Goal: Task Accomplishment & Management: Manage account settings

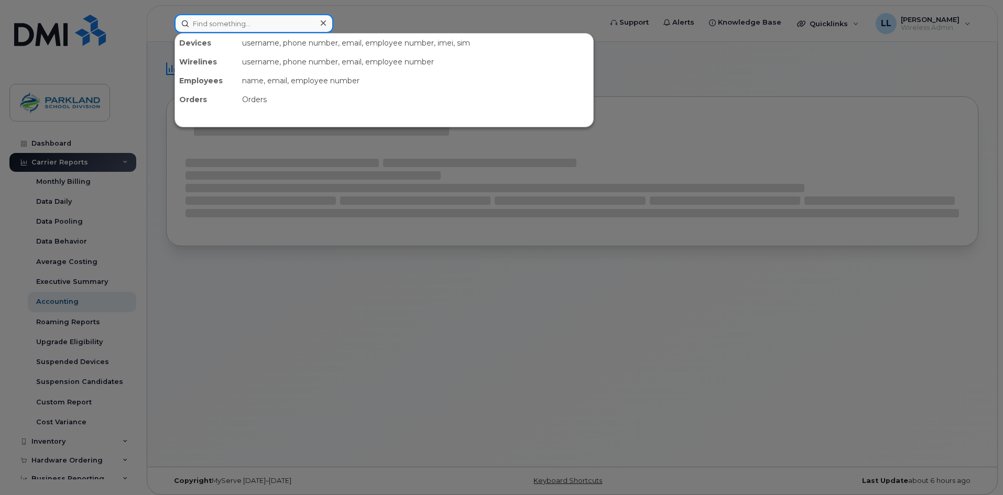
click at [256, 23] on input at bounding box center [253, 23] width 159 height 19
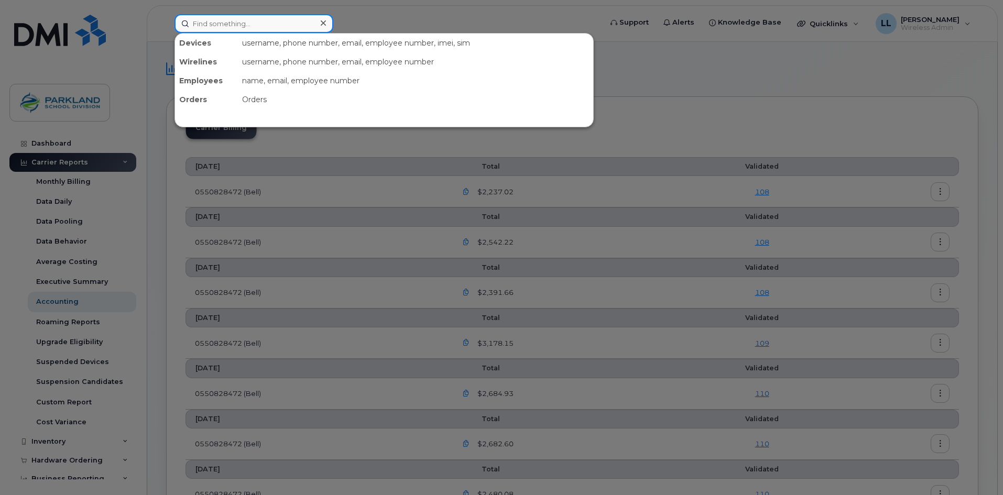
click at [235, 24] on input at bounding box center [253, 23] width 159 height 19
paste input "825-523-4668"
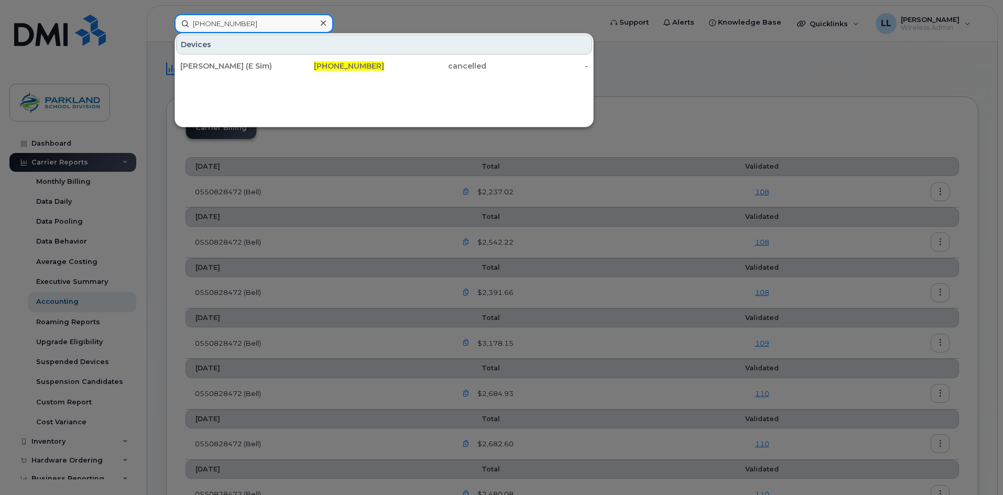
type input "825-523-4668"
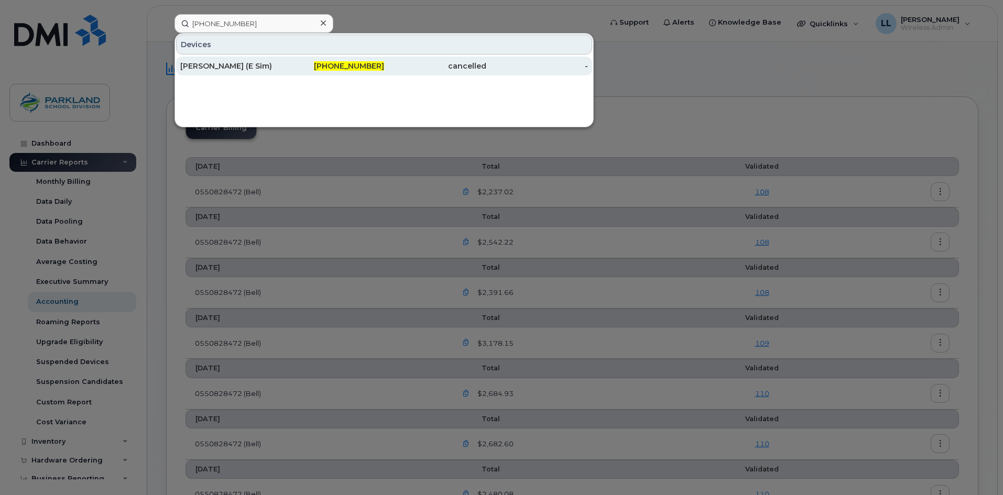
click at [311, 63] on div "825-523-4668" at bounding box center [333, 66] width 102 height 10
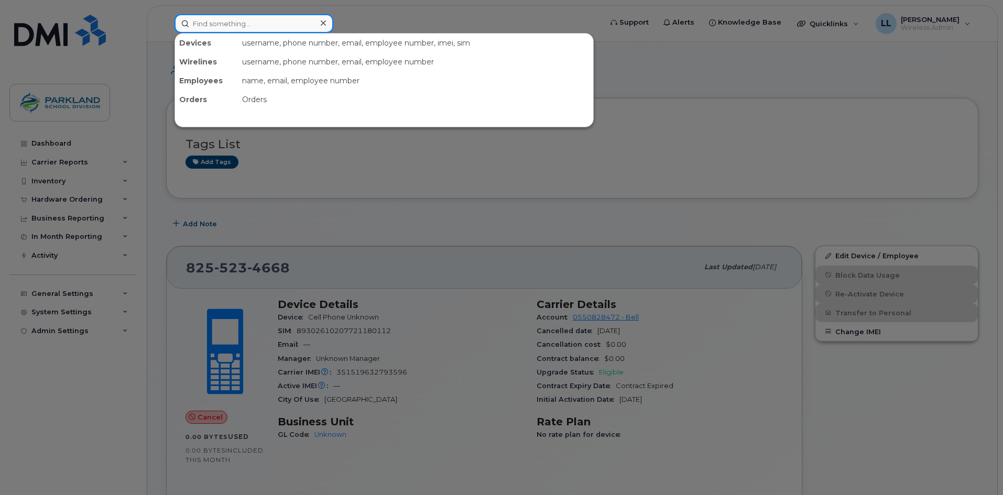
click at [216, 22] on input at bounding box center [253, 23] width 159 height 19
paste input "780-278-7349"
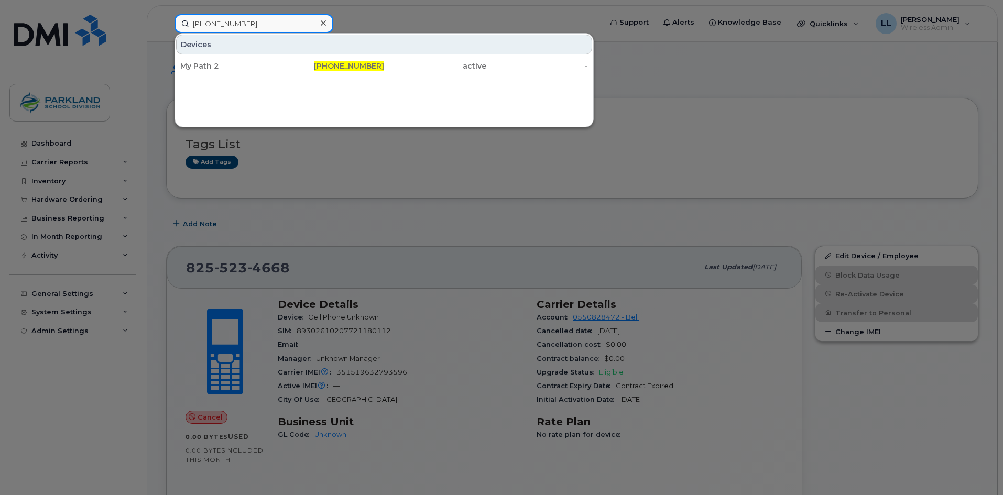
drag, startPoint x: 255, startPoint y: 23, endPoint x: -41, endPoint y: 17, distance: 296.0
paste input "67-8738"
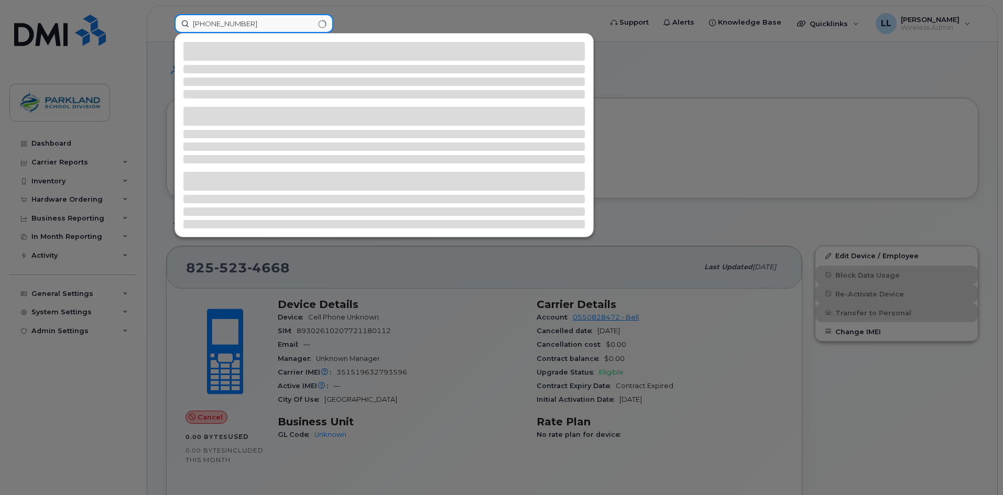
type input "780-267-8738"
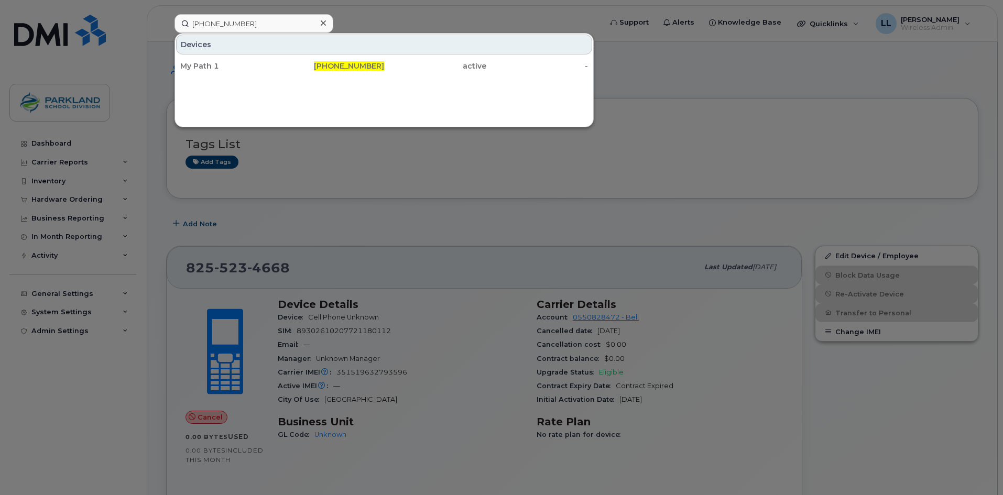
click at [323, 23] on icon at bounding box center [323, 23] width 5 height 8
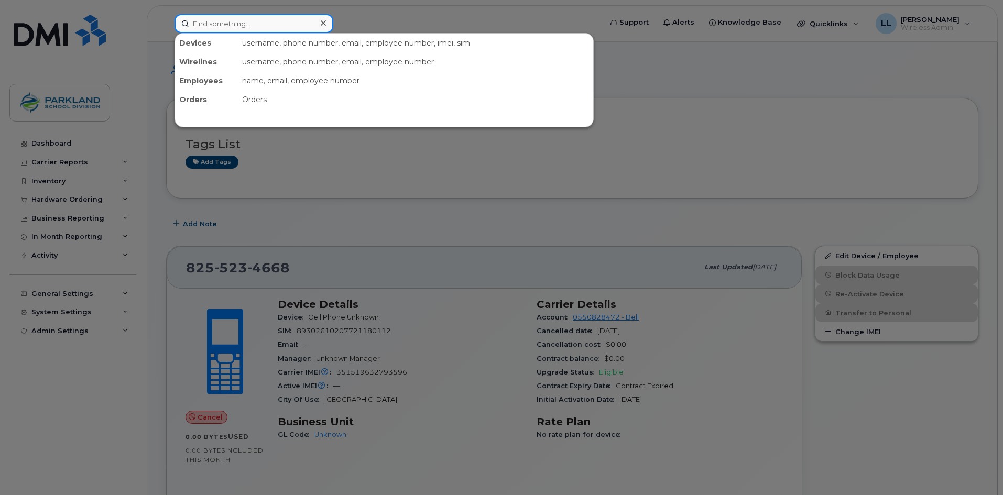
click at [248, 28] on input at bounding box center [253, 23] width 159 height 19
paste input "780-267-8738"
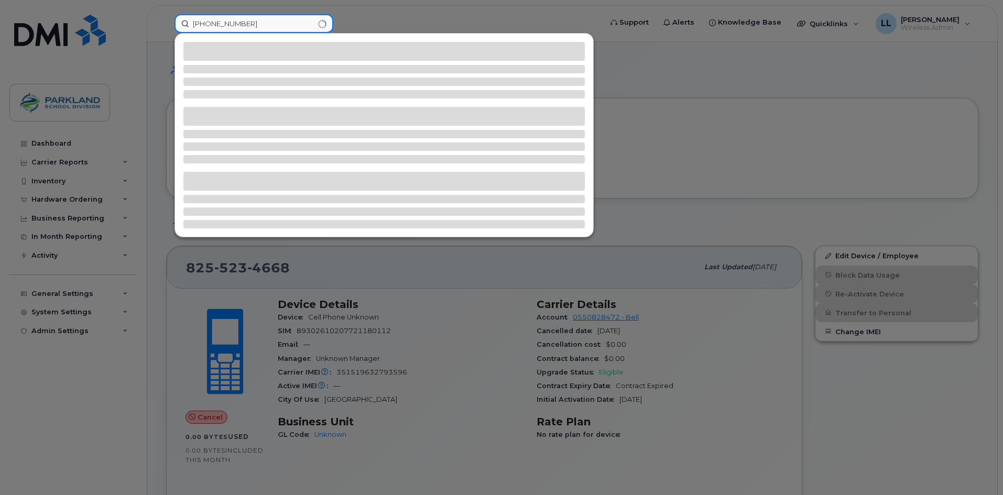
type input "780-267-8738"
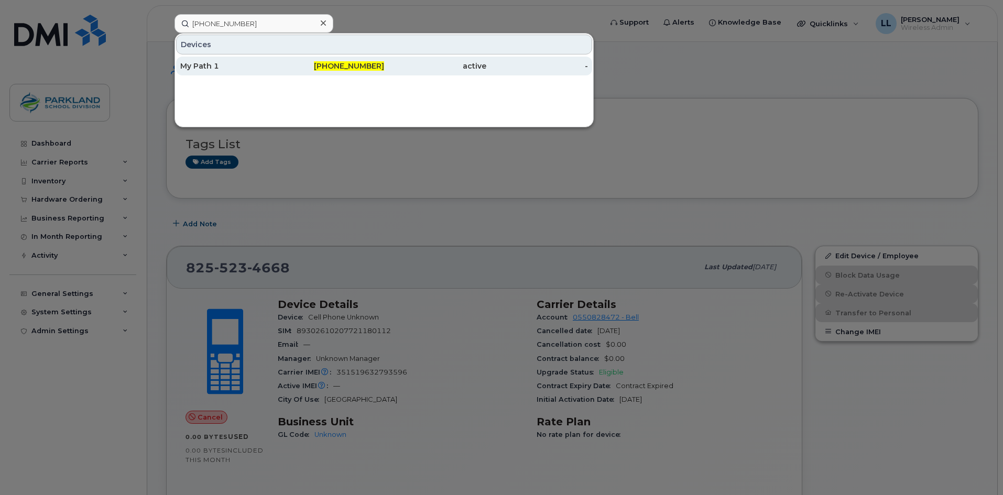
click at [346, 67] on span "780-267-8738" at bounding box center [349, 65] width 70 height 9
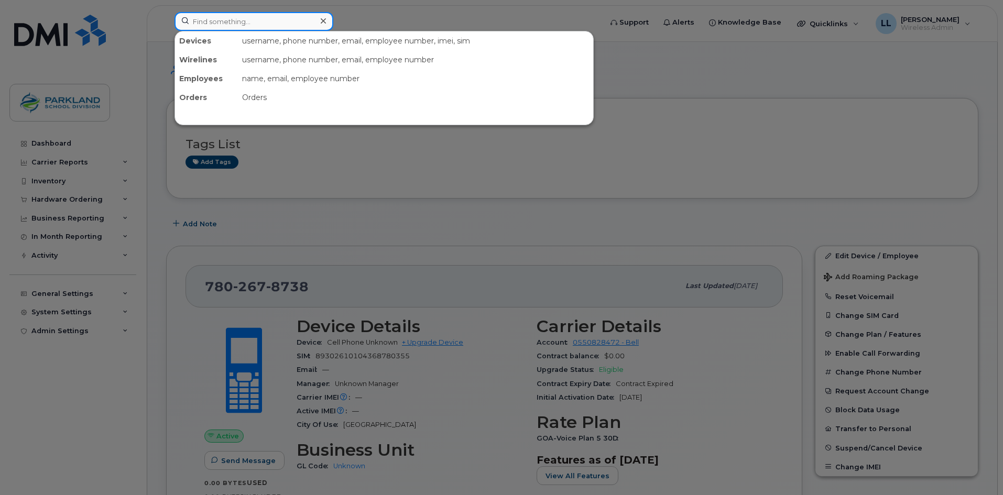
click at [235, 18] on input at bounding box center [253, 21] width 159 height 19
click at [230, 13] on input at bounding box center [253, 21] width 159 height 19
paste input "780-691-0089"
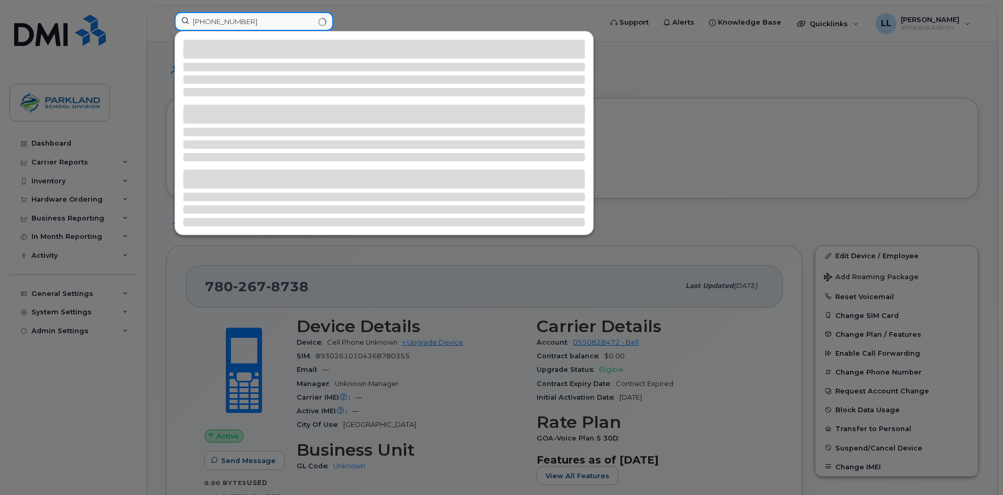
type input "780-691-0089"
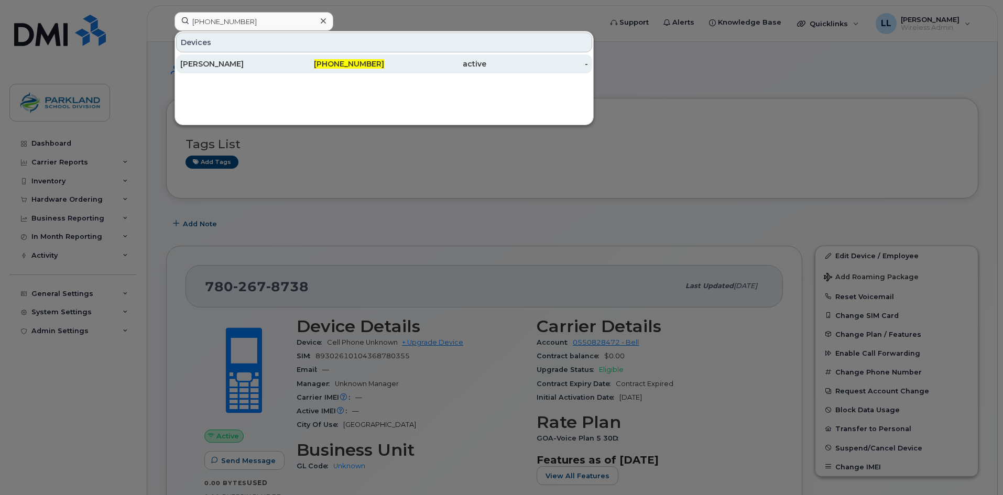
click at [260, 65] on div "Randy Plamondon" at bounding box center [231, 64] width 102 height 10
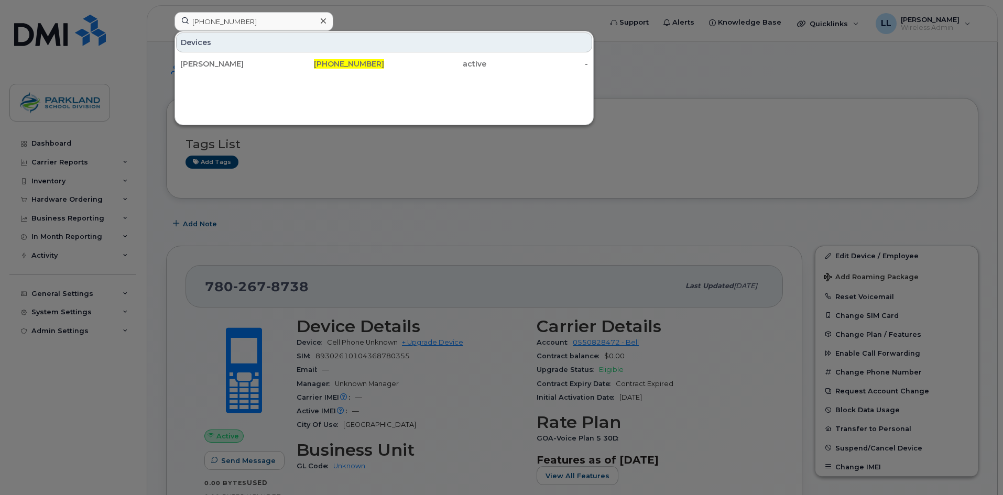
drag, startPoint x: 294, startPoint y: 222, endPoint x: 280, endPoint y: 208, distance: 19.3
click at [285, 212] on div at bounding box center [501, 247] width 1003 height 495
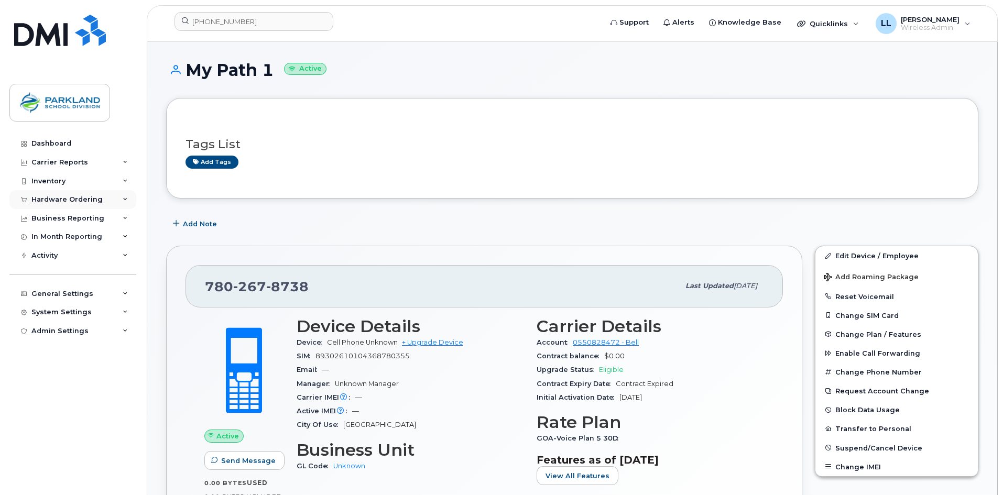
click at [95, 201] on div "Hardware Ordering" at bounding box center [66, 199] width 71 height 8
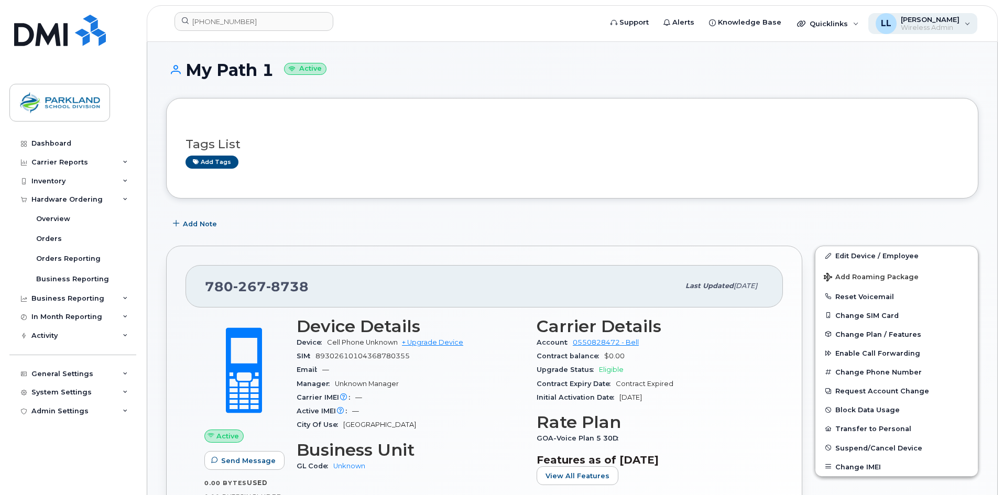
click at [937, 25] on span "Wireless Admin" at bounding box center [929, 28] width 59 height 8
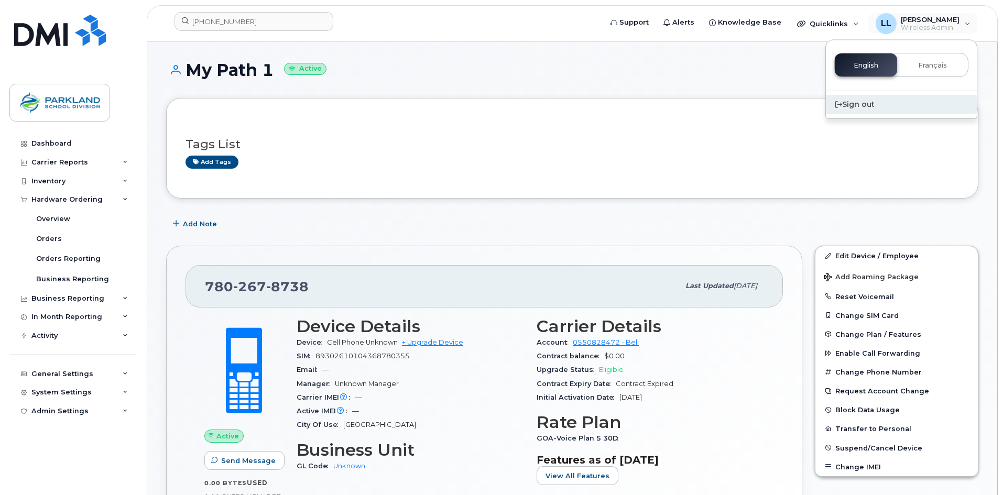
click at [871, 102] on div "Sign out" at bounding box center [900, 104] width 151 height 19
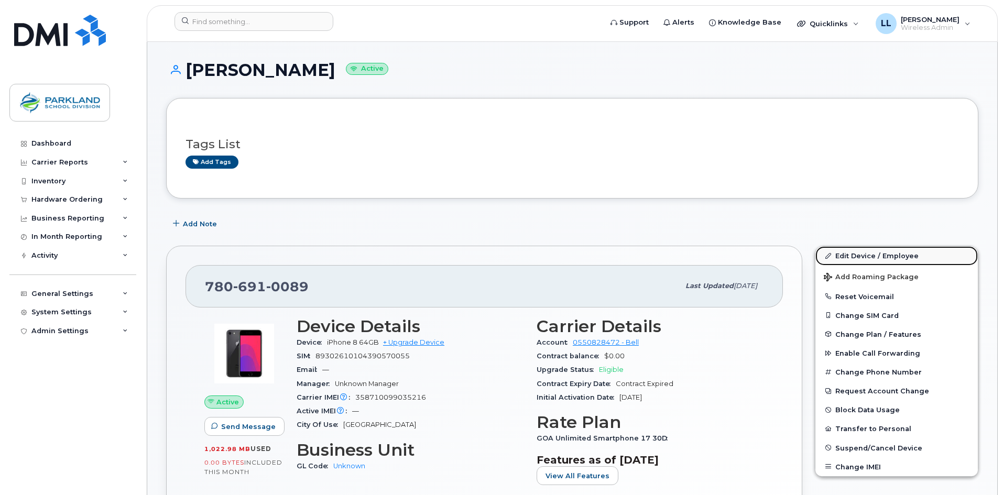
click at [881, 259] on link "Edit Device / Employee" at bounding box center [896, 255] width 162 height 19
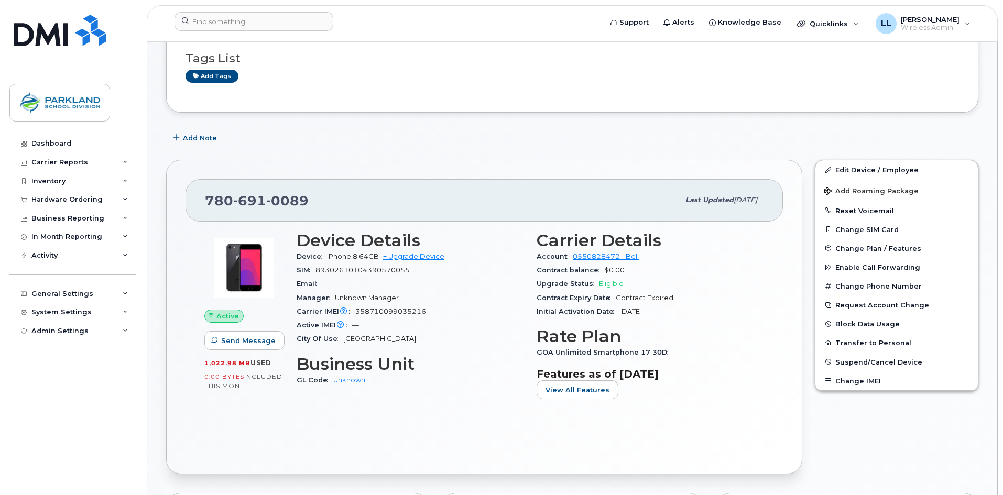
scroll to position [52, 0]
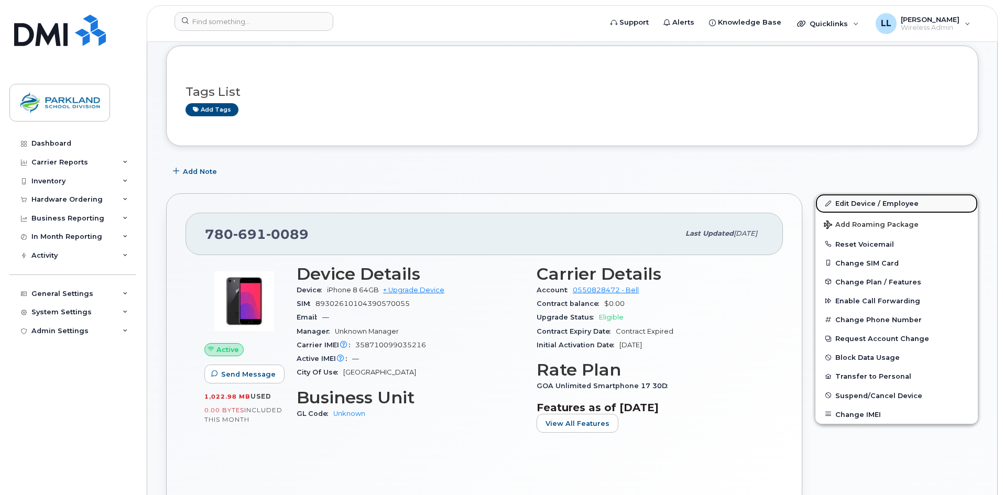
click at [852, 200] on link "Edit Device / Employee" at bounding box center [896, 203] width 162 height 19
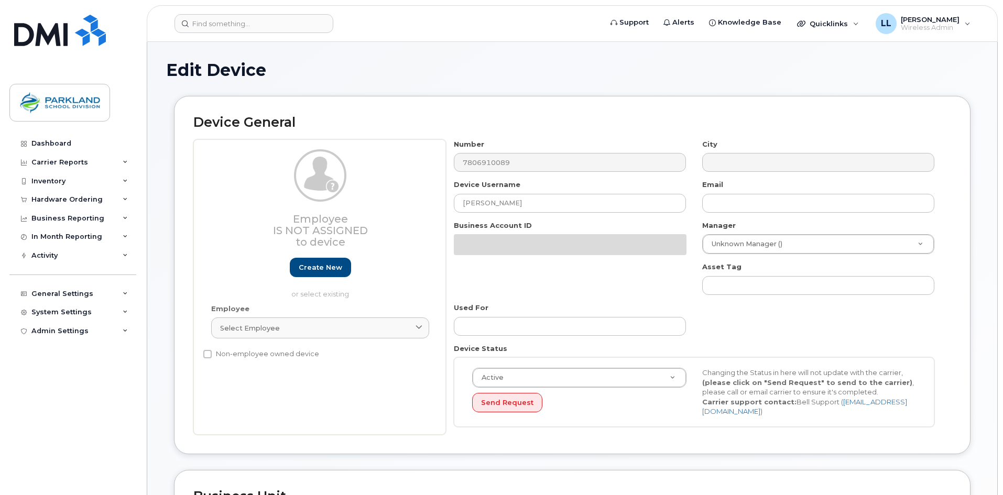
select select "29382221"
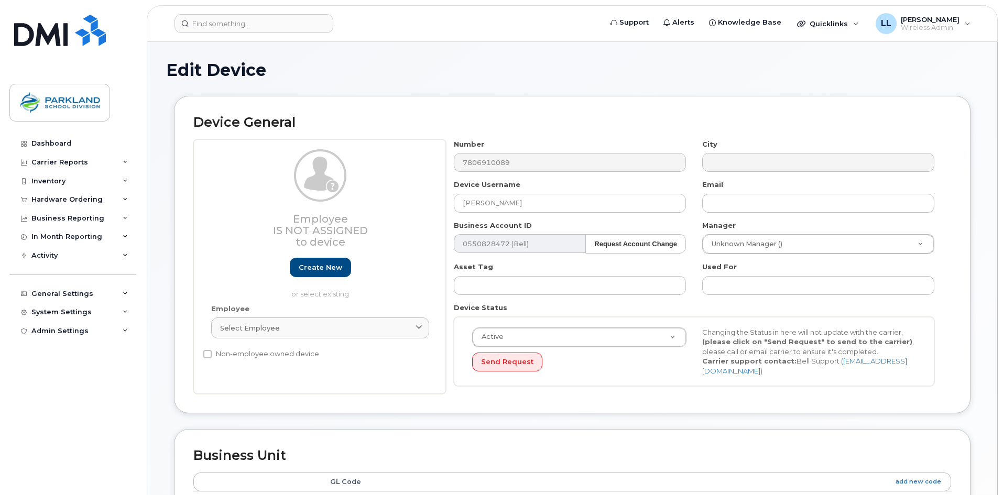
select select "29382221"
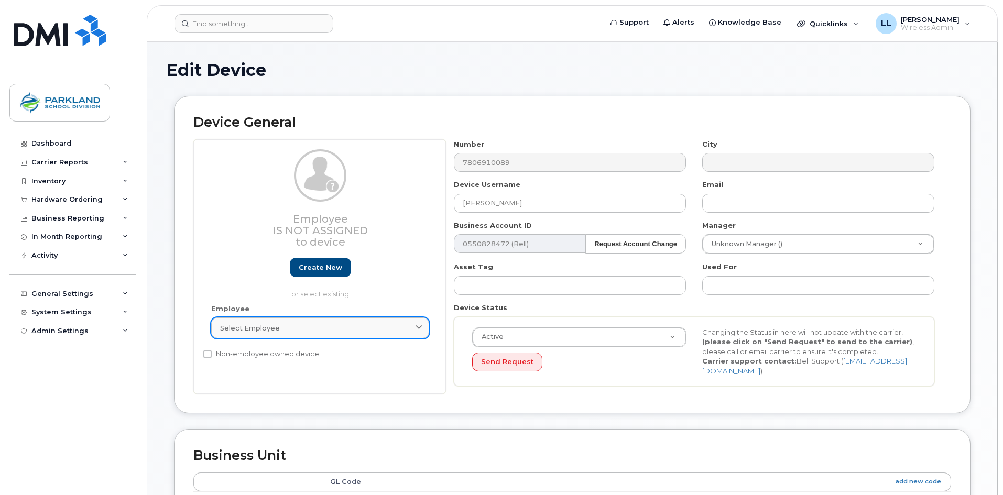
click at [335, 328] on div "Select employee" at bounding box center [320, 328] width 200 height 10
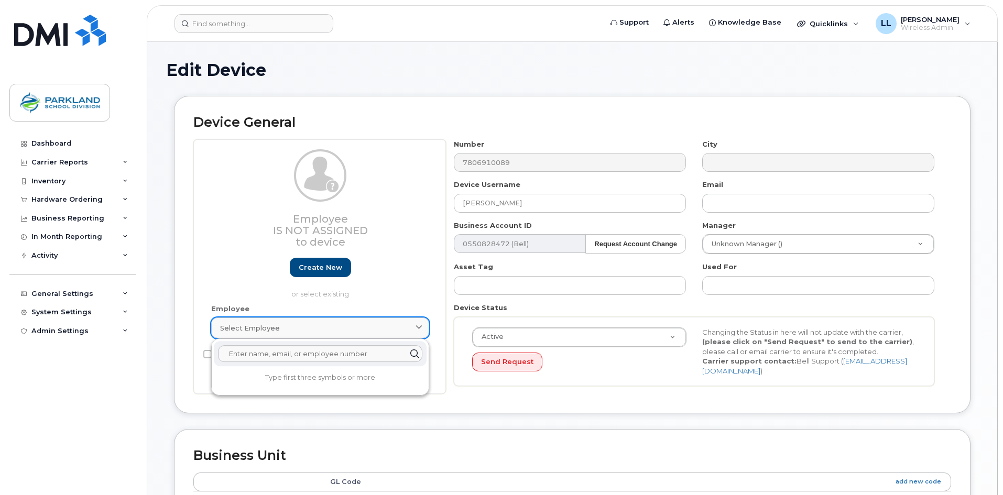
click at [336, 329] on div "Select employee" at bounding box center [320, 328] width 200 height 10
click at [534, 402] on div "Device General Employee Is not assigned to device Create new or select existing…" at bounding box center [572, 254] width 796 height 317
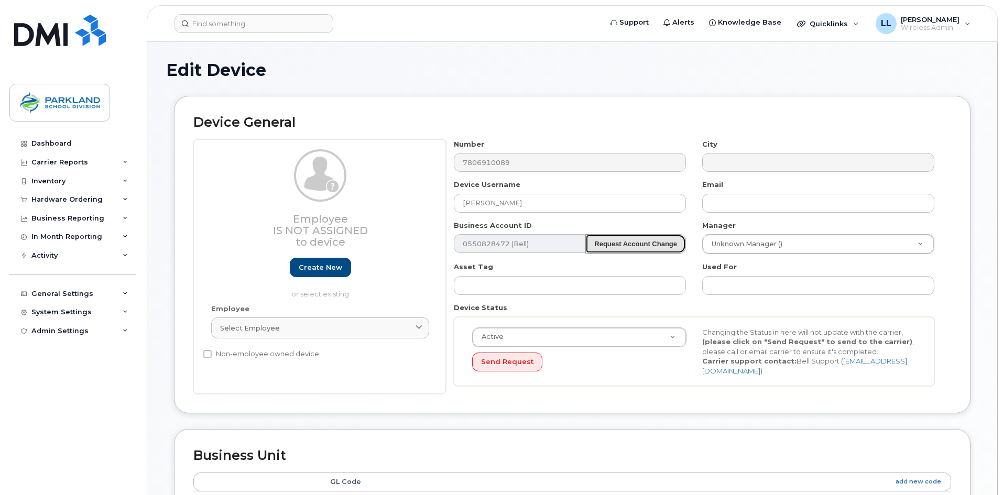
click at [621, 246] on strong "Request Account Change" at bounding box center [635, 244] width 83 height 8
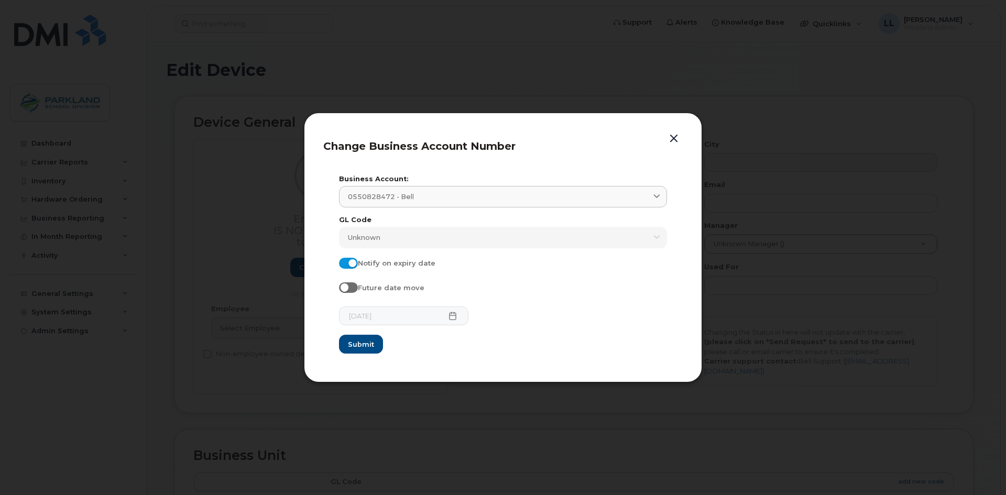
click at [669, 140] on button "button" at bounding box center [674, 138] width 16 height 15
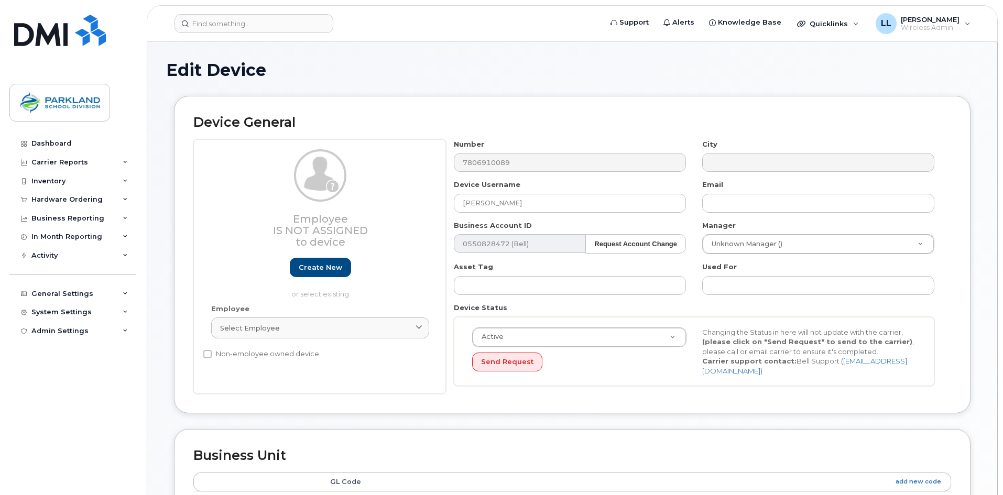
click at [681, 202] on span at bounding box center [680, 203] width 8 height 8
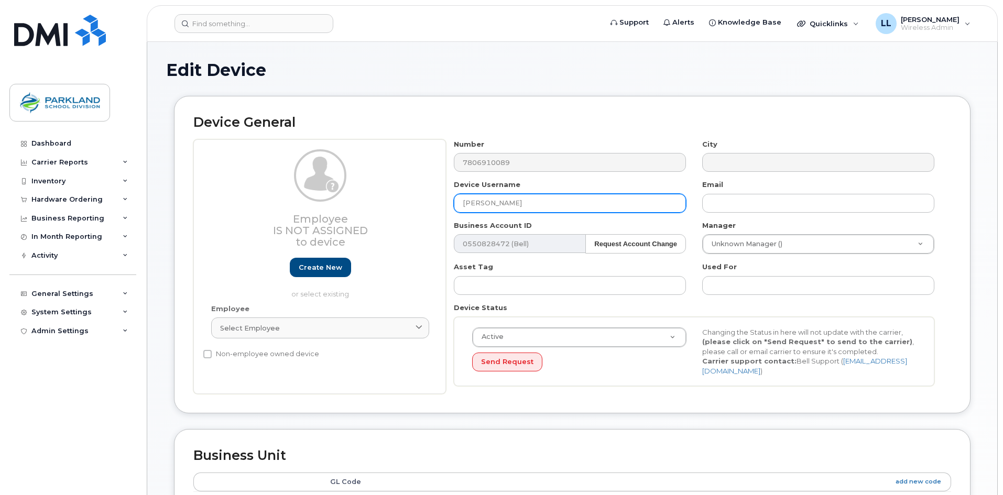
click at [537, 203] on input "[PERSON_NAME]" at bounding box center [570, 203] width 232 height 19
click at [526, 205] on input "[PERSON_NAME]" at bounding box center [570, 203] width 232 height 19
paste input "Ricoardo Daneluz"
drag, startPoint x: 601, startPoint y: 205, endPoint x: 168, endPoint y: 166, distance: 434.4
click at [168, 166] on div "Device General Employee Is not assigned to device Create new or select existing…" at bounding box center [572, 262] width 812 height 333
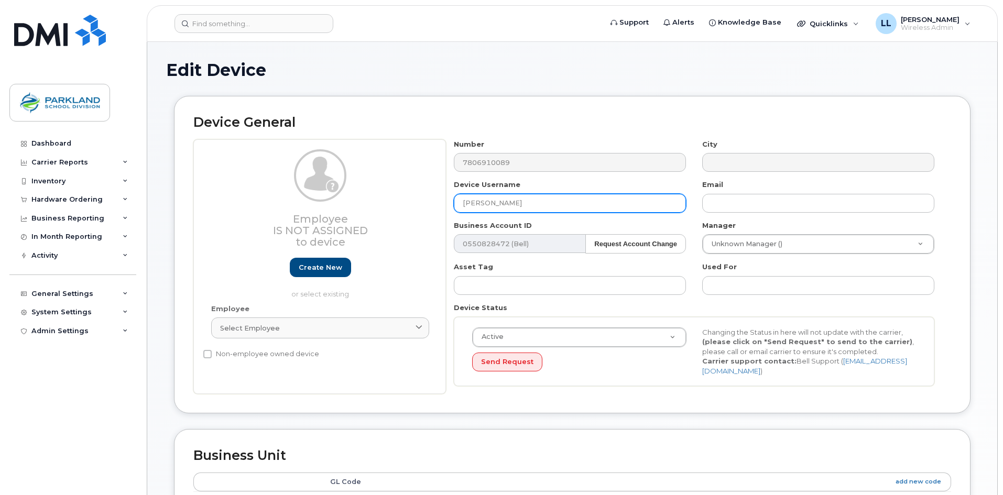
paste input "text"
type input "Ricoardo Daneluz"
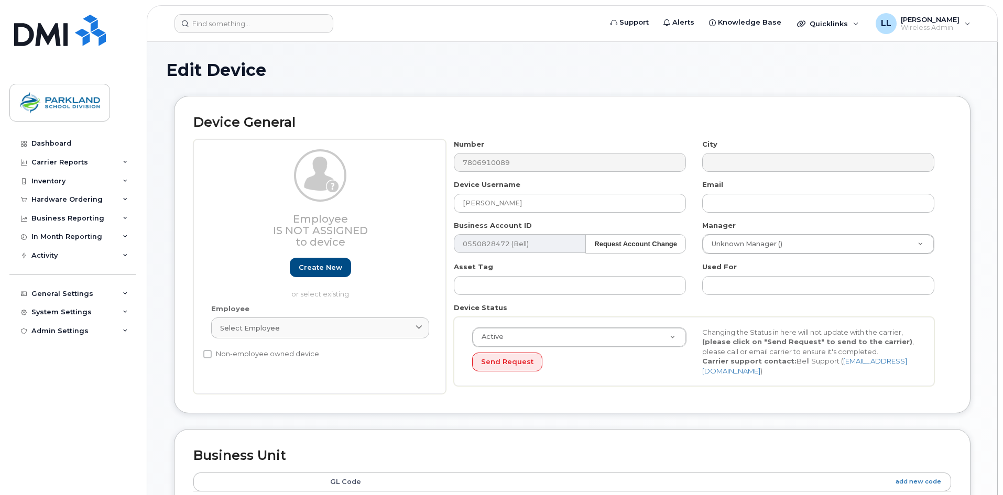
click at [602, 423] on div "Device General Employee Is not assigned to device Create new or select existing…" at bounding box center [572, 262] width 812 height 333
